Goal: Task Accomplishment & Management: Complete application form

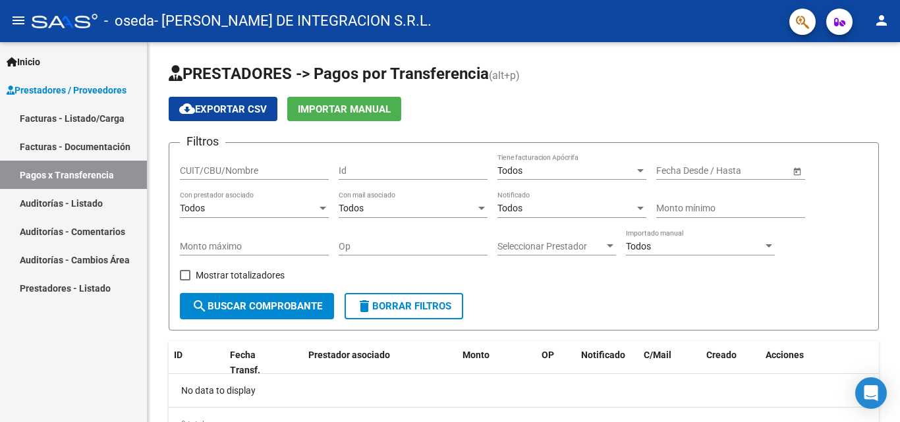
click at [84, 118] on link "Facturas - Listado/Carga" at bounding box center [73, 118] width 147 height 28
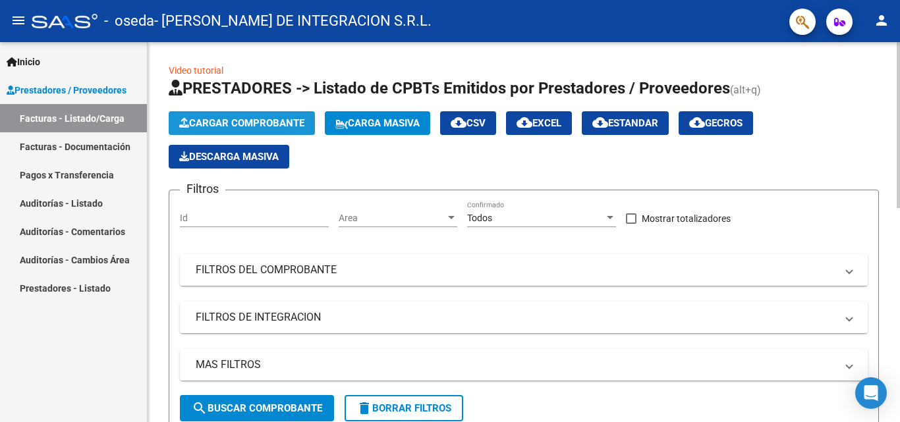
click at [228, 118] on span "Cargar Comprobante" at bounding box center [241, 123] width 125 height 12
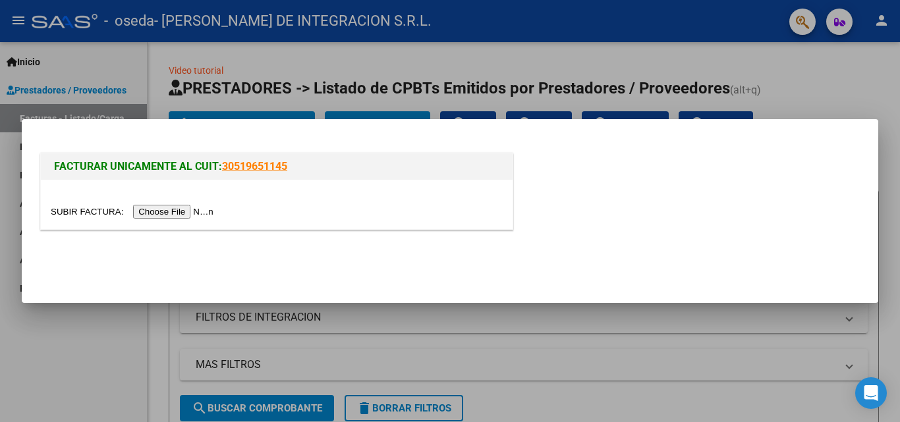
click at [184, 209] on input "file" at bounding box center [134, 212] width 167 height 14
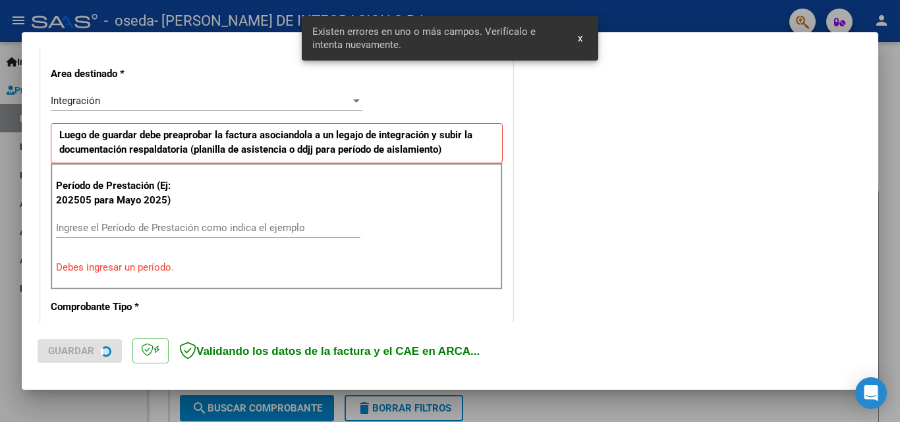
scroll to position [297, 0]
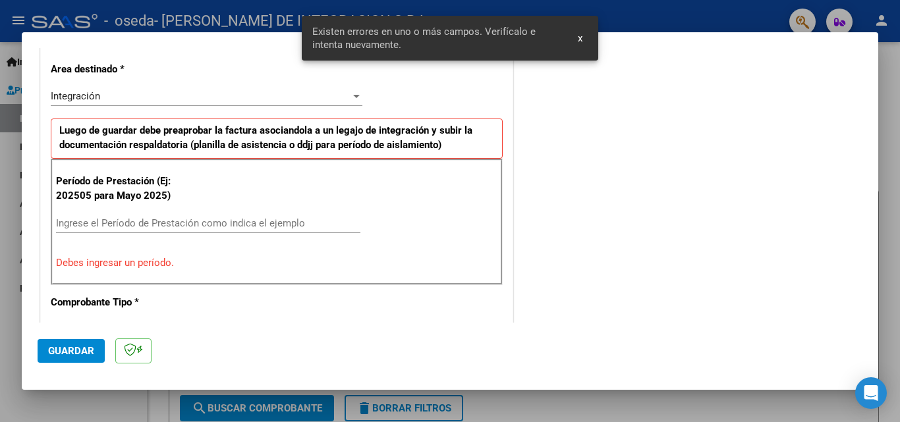
click at [134, 221] on input "Ingrese el Período de Prestación como indica el ejemplo" at bounding box center [208, 223] width 304 height 12
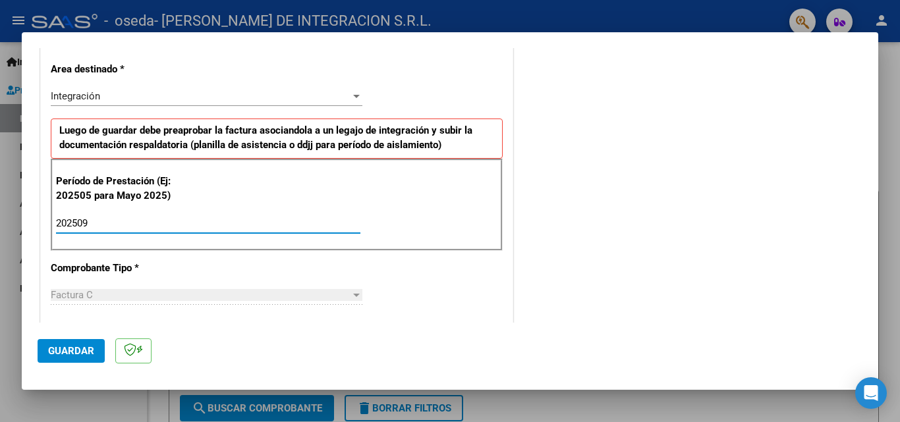
type input "202509"
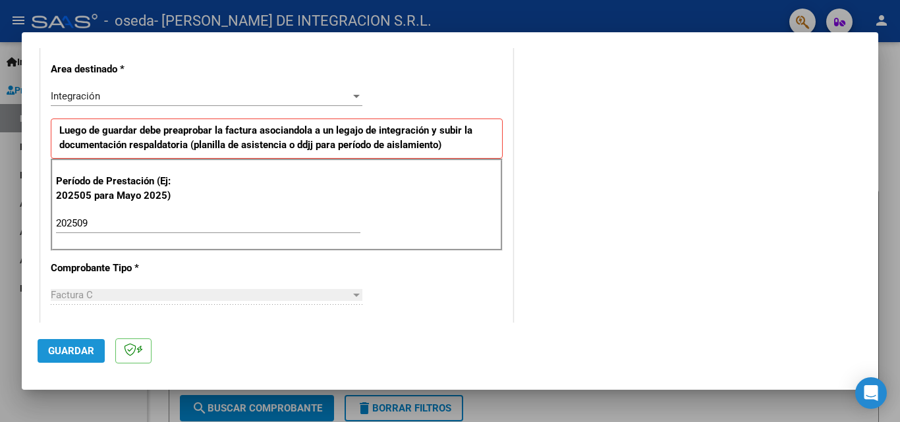
click at [88, 350] on span "Guardar" at bounding box center [71, 351] width 46 height 12
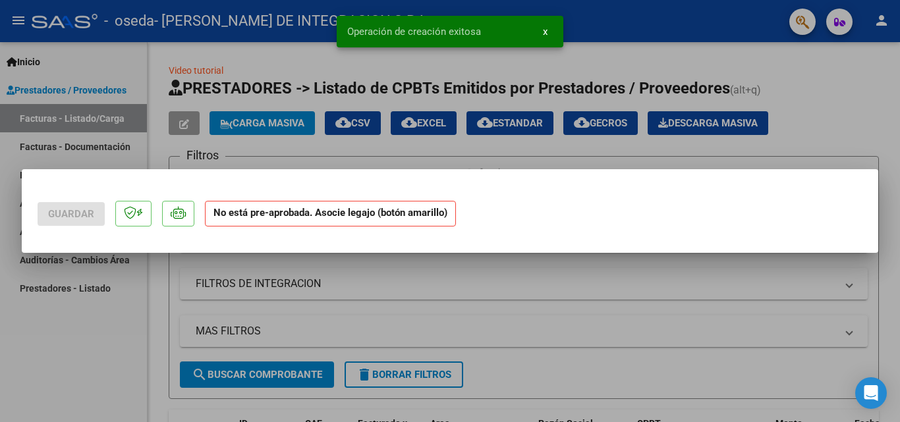
scroll to position [0, 0]
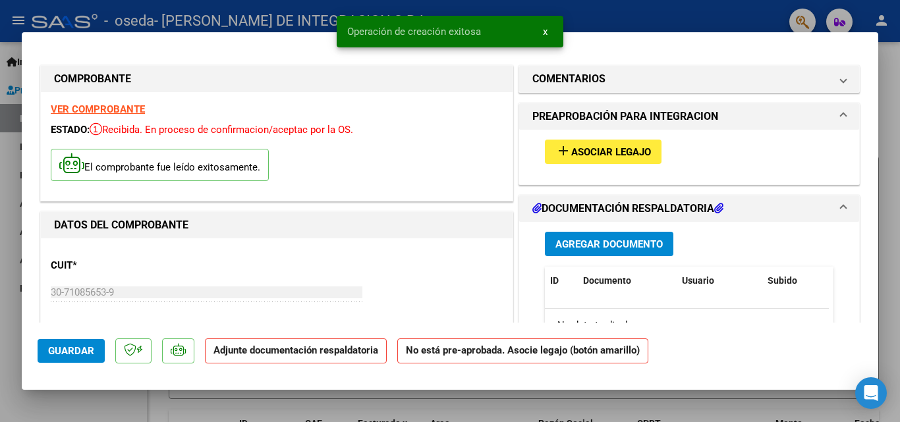
click at [616, 156] on span "Asociar Legajo" at bounding box center [611, 152] width 80 height 12
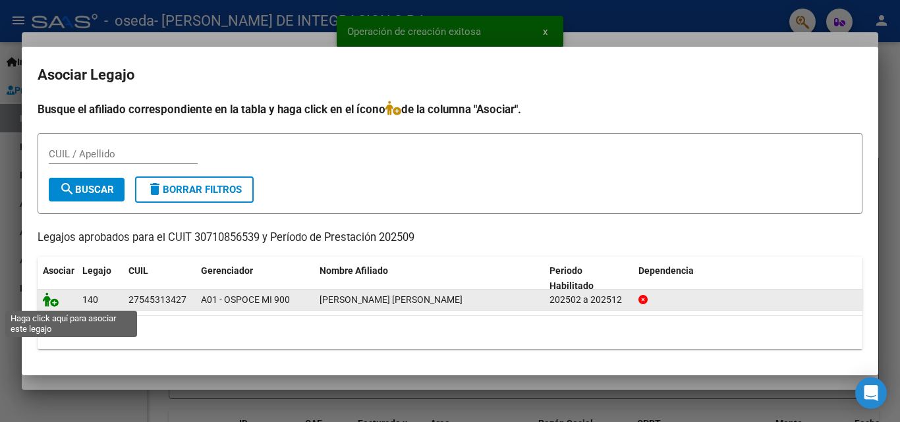
click at [54, 296] on icon at bounding box center [51, 299] width 16 height 14
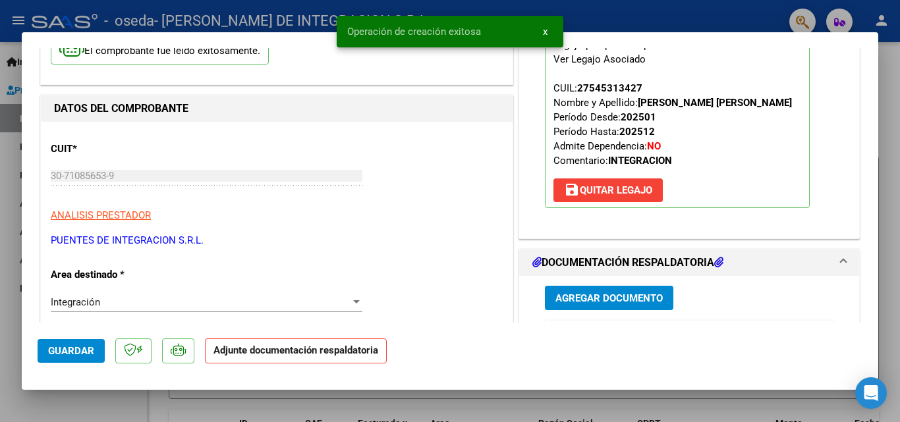
scroll to position [132, 0]
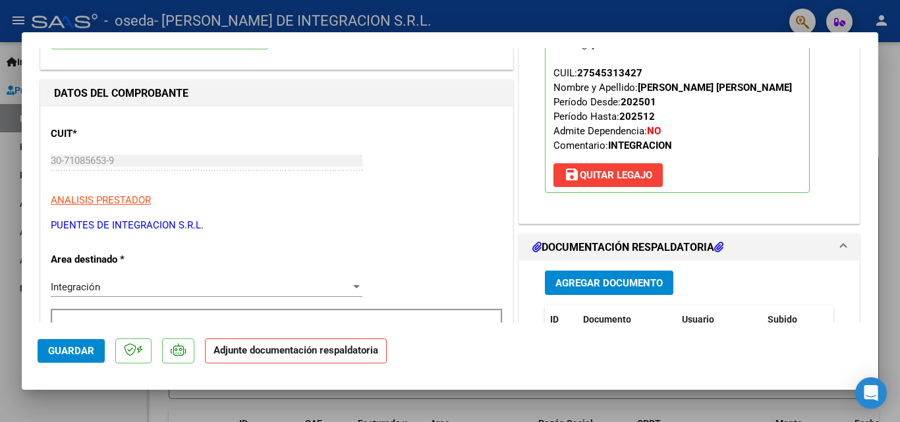
click at [607, 273] on button "Agregar Documento" at bounding box center [609, 283] width 128 height 24
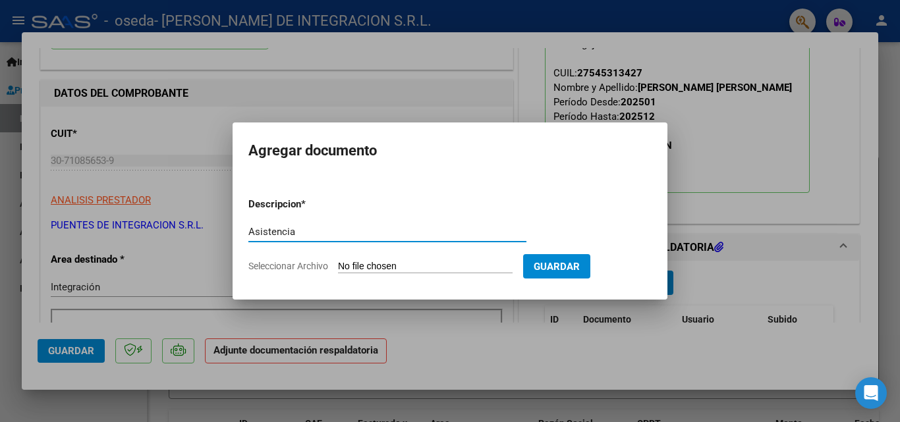
type input "Asistencia"
click at [417, 269] on input "Seleccionar Archivo" at bounding box center [425, 267] width 175 height 13
type input "C:\fakepath\Asist.[PERSON_NAME].pdf"
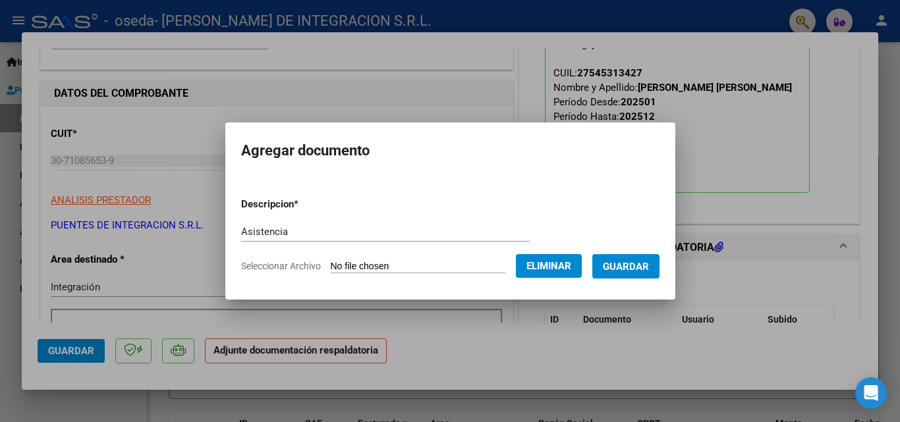
click at [632, 268] on span "Guardar" at bounding box center [626, 267] width 46 height 12
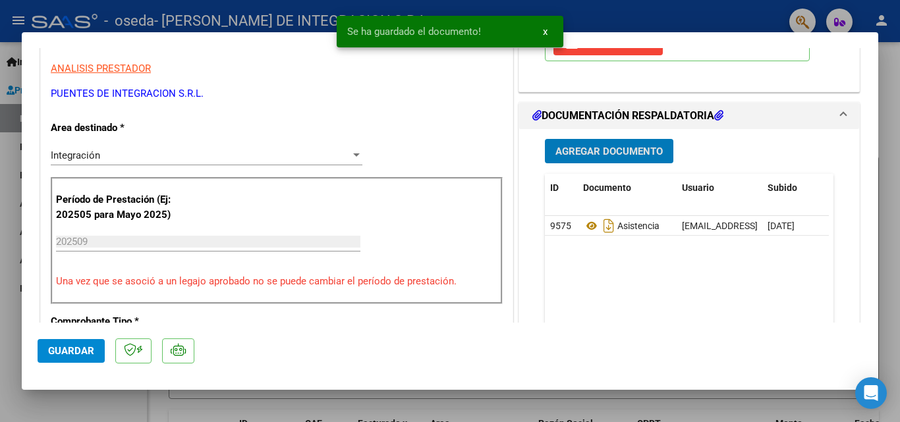
scroll to position [329, 0]
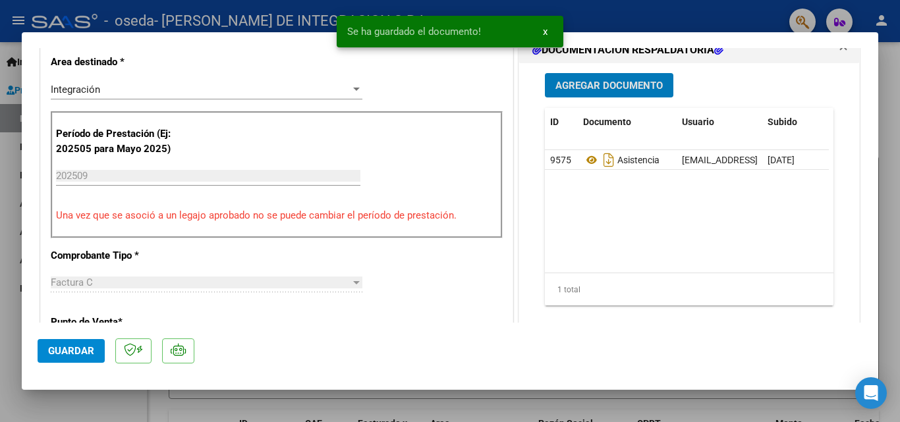
click at [77, 358] on button "Guardar" at bounding box center [71, 351] width 67 height 24
click at [96, 400] on div at bounding box center [450, 211] width 900 height 422
type input "$ 0,00"
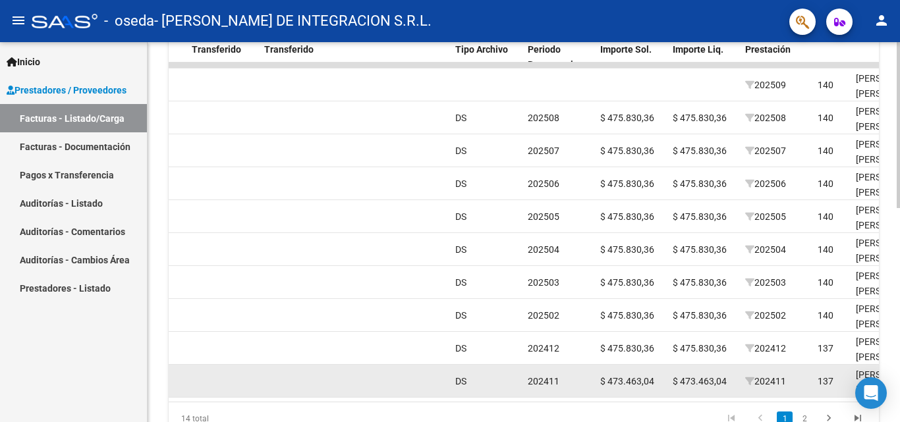
scroll to position [395, 0]
